Goal: Download file/media

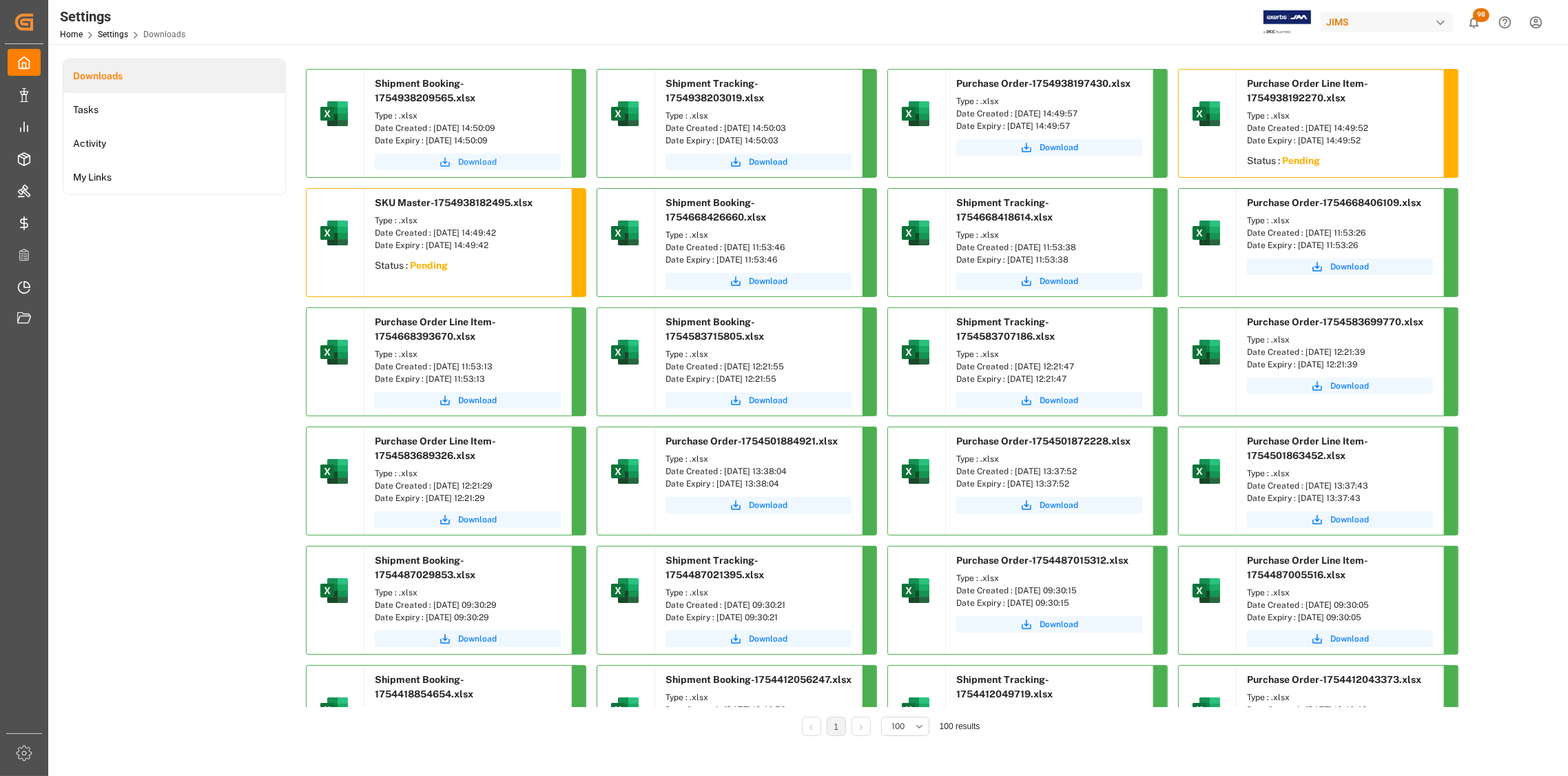
click at [484, 165] on span "Download" at bounding box center [477, 162] width 39 height 12
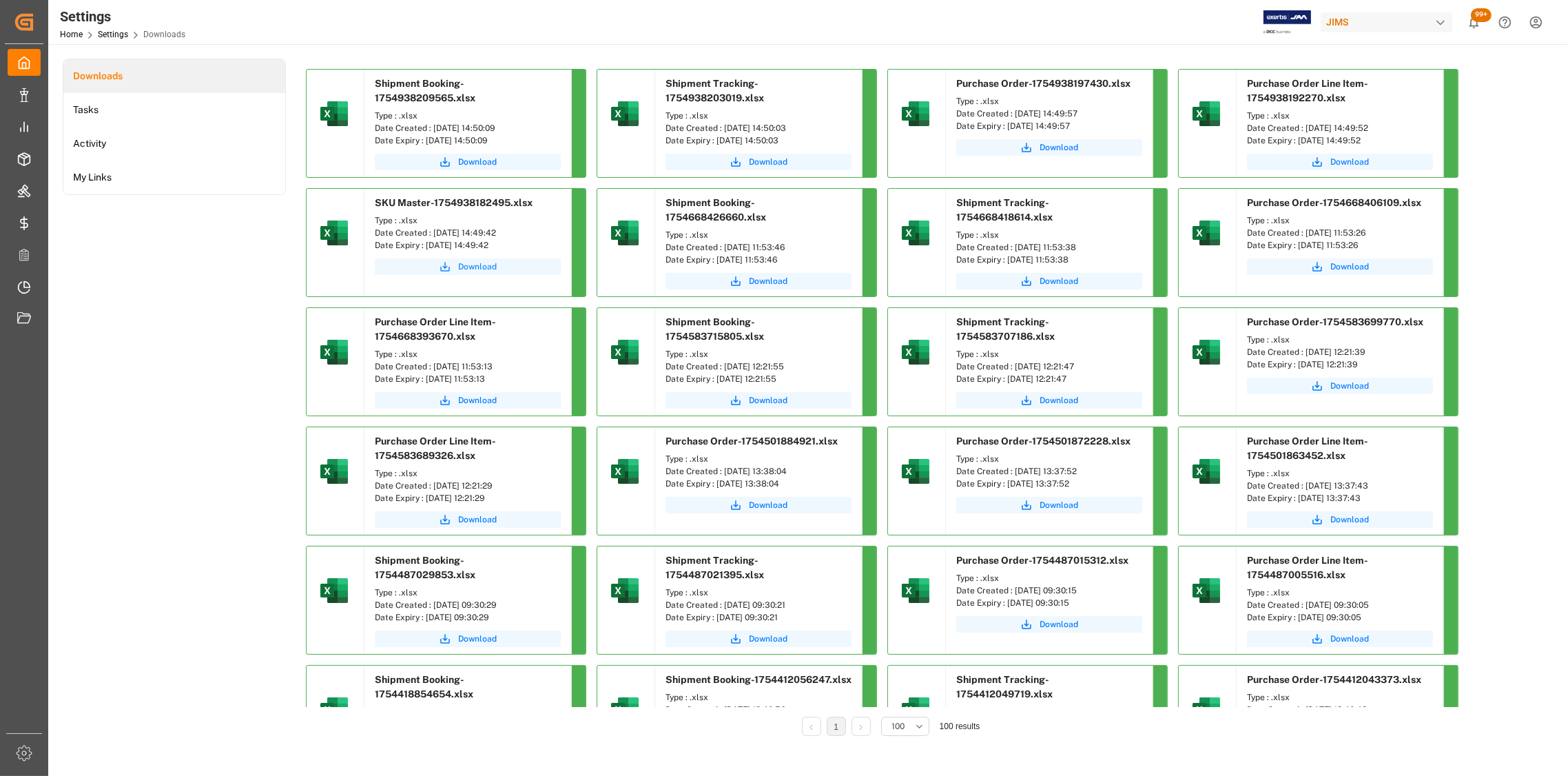
click at [469, 268] on span "Download" at bounding box center [477, 267] width 39 height 12
click at [1353, 164] on span "Download" at bounding box center [1350, 162] width 39 height 12
click at [1064, 150] on span "Download" at bounding box center [1059, 147] width 39 height 12
click at [1058, 151] on span "Download" at bounding box center [1059, 147] width 39 height 12
click at [770, 165] on span "Download" at bounding box center [769, 162] width 39 height 12
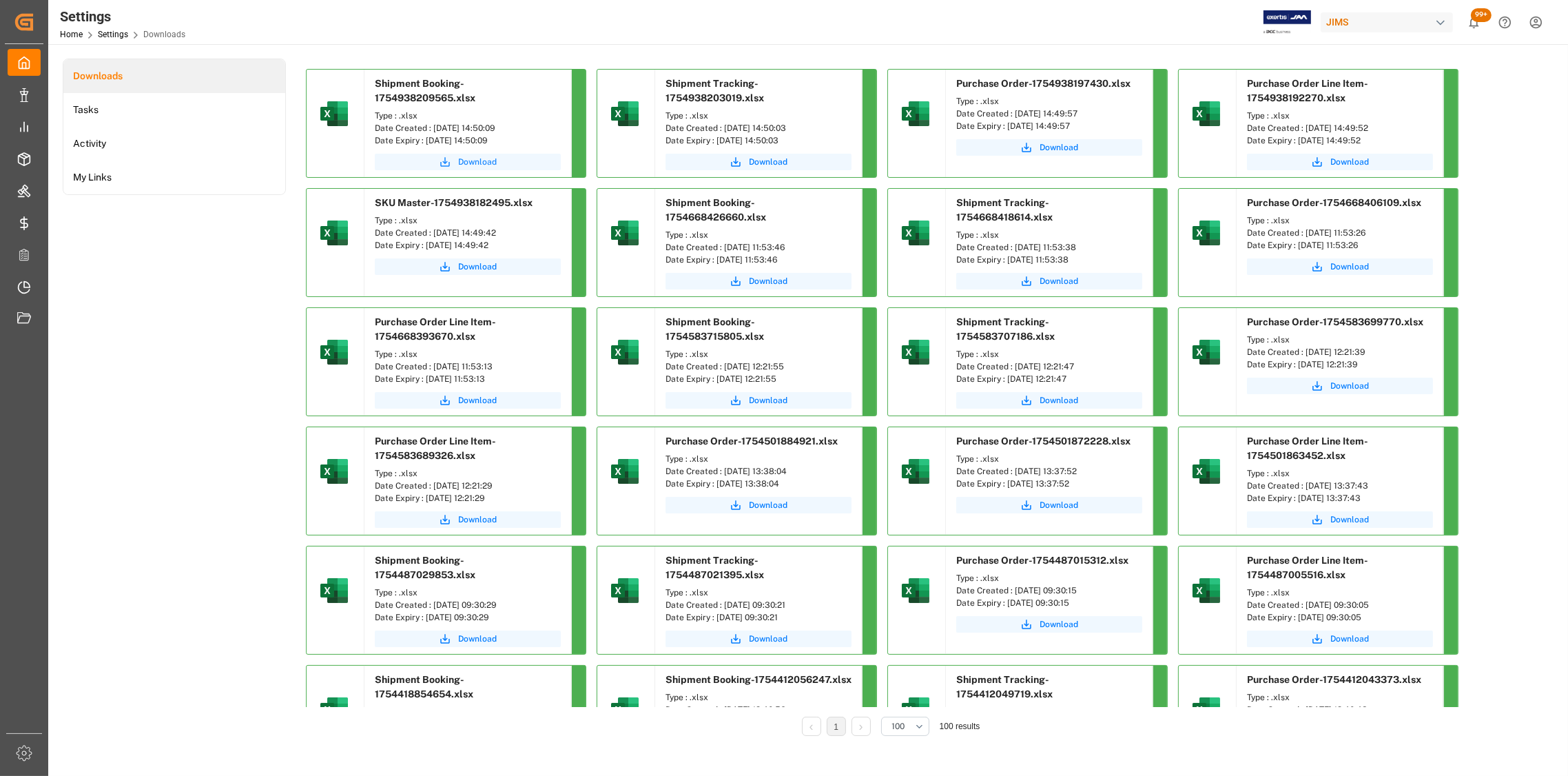
click at [472, 160] on span "Download" at bounding box center [477, 162] width 39 height 12
drag, startPoint x: 431, startPoint y: 128, endPoint x: 508, endPoint y: 126, distance: 77.0
click at [508, 126] on div "Date Created : [DATE] 14:50:09" at bounding box center [468, 128] width 186 height 12
copy div "11-08-2025 14:50:09"
drag, startPoint x: 807, startPoint y: 125, endPoint x: 722, endPoint y: 131, distance: 85.2
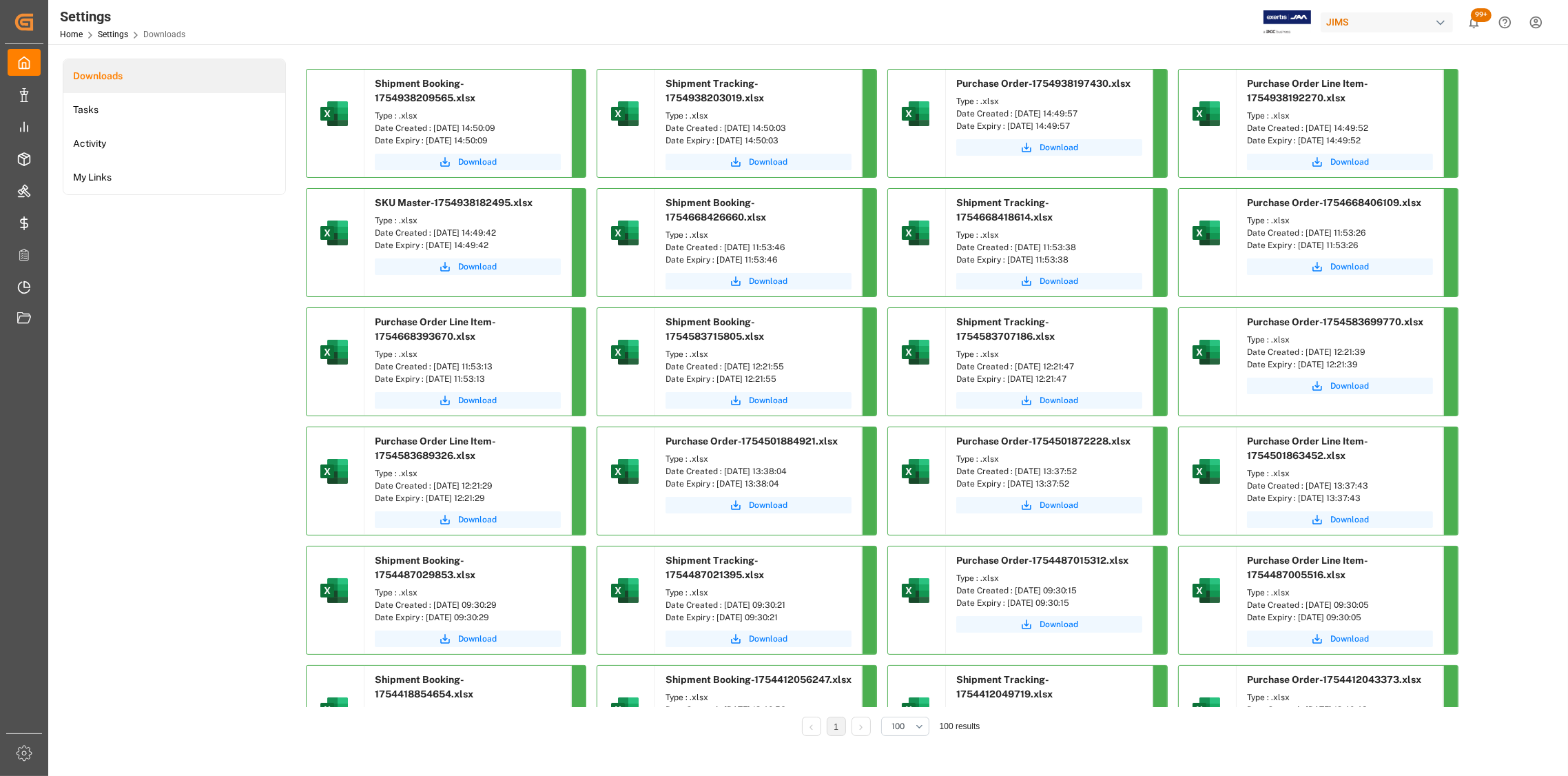
click at [722, 131] on div "Date Created : [DATE] 14:50:03" at bounding box center [758, 128] width 186 height 12
copy div "11-08-2025 14:50:03"
drag, startPoint x: 1094, startPoint y: 109, endPoint x: 1015, endPoint y: 116, distance: 79.3
click at [1015, 116] on div "Date Created : [DATE] 14:49:57" at bounding box center [1049, 114] width 186 height 12
copy div "11-08-2025 14:49:57"
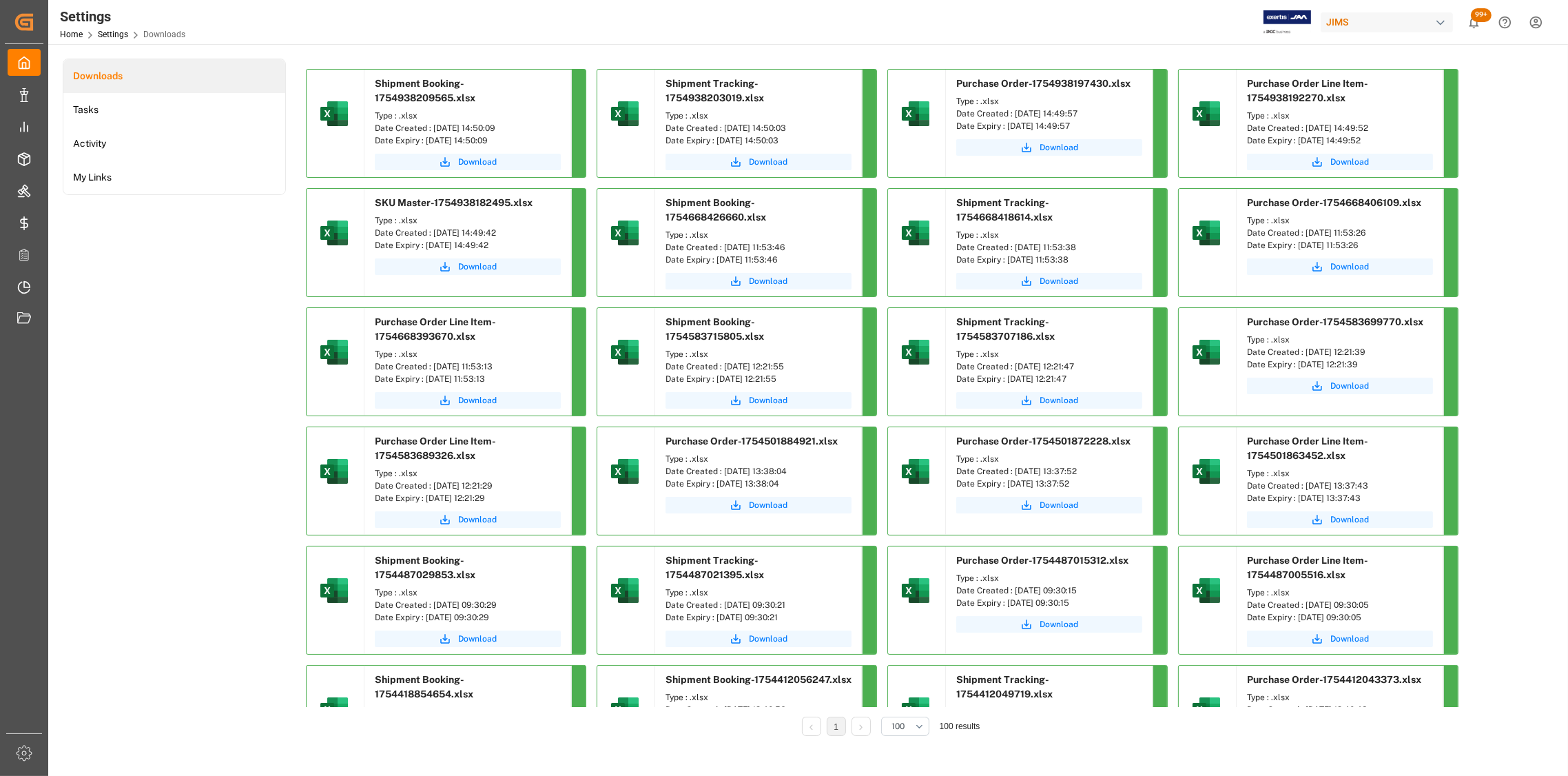
drag, startPoint x: 1387, startPoint y: 130, endPoint x: 1306, endPoint y: 129, distance: 81.0
click at [1306, 129] on div "Date Created : [DATE] 14:49:52" at bounding box center [1340, 128] width 186 height 12
copy div "11-08-2025 14:49:52"
drag, startPoint x: 810, startPoint y: 128, endPoint x: 723, endPoint y: 127, distance: 87.0
click at [723, 127] on div "Date Created : [DATE] 14:50:03" at bounding box center [758, 128] width 186 height 12
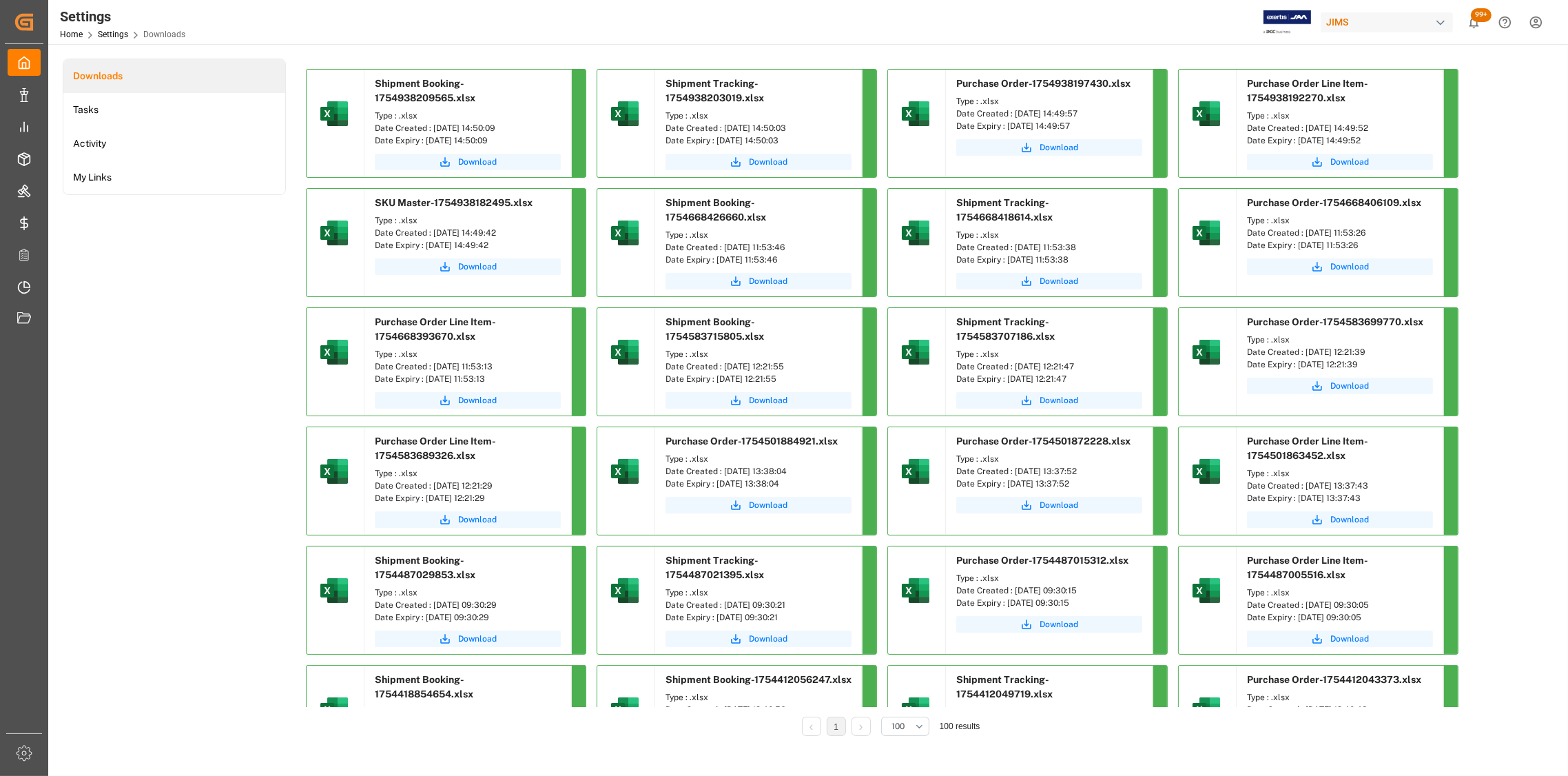
copy div "11-08-2025 14:50:03"
